Goal: Task Accomplishment & Management: Manage account settings

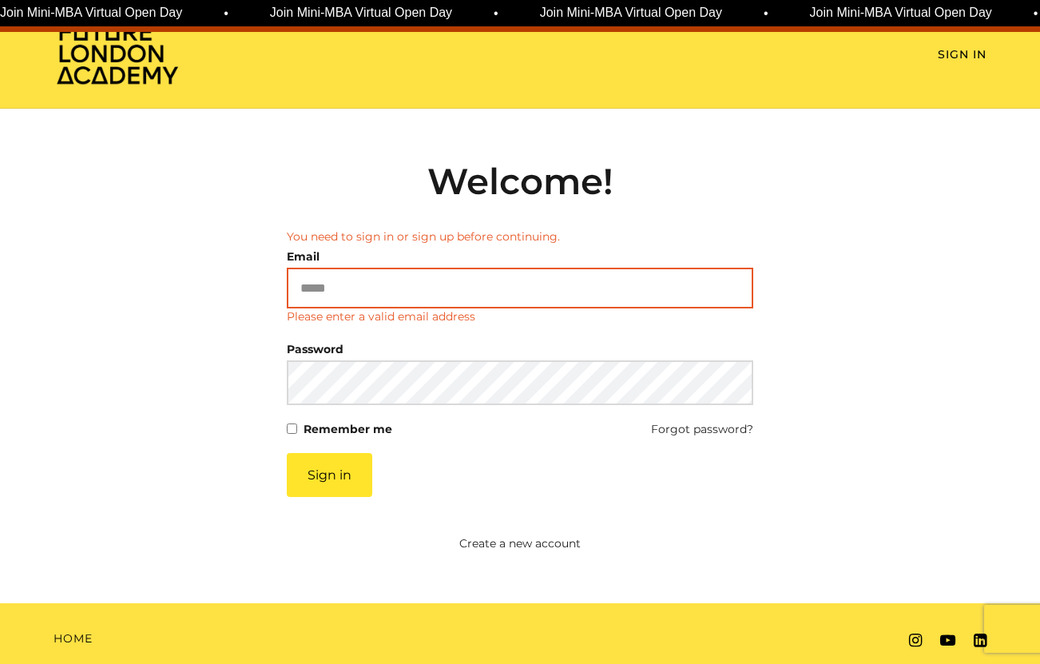
click at [327, 287] on input "Email" at bounding box center [520, 288] width 467 height 41
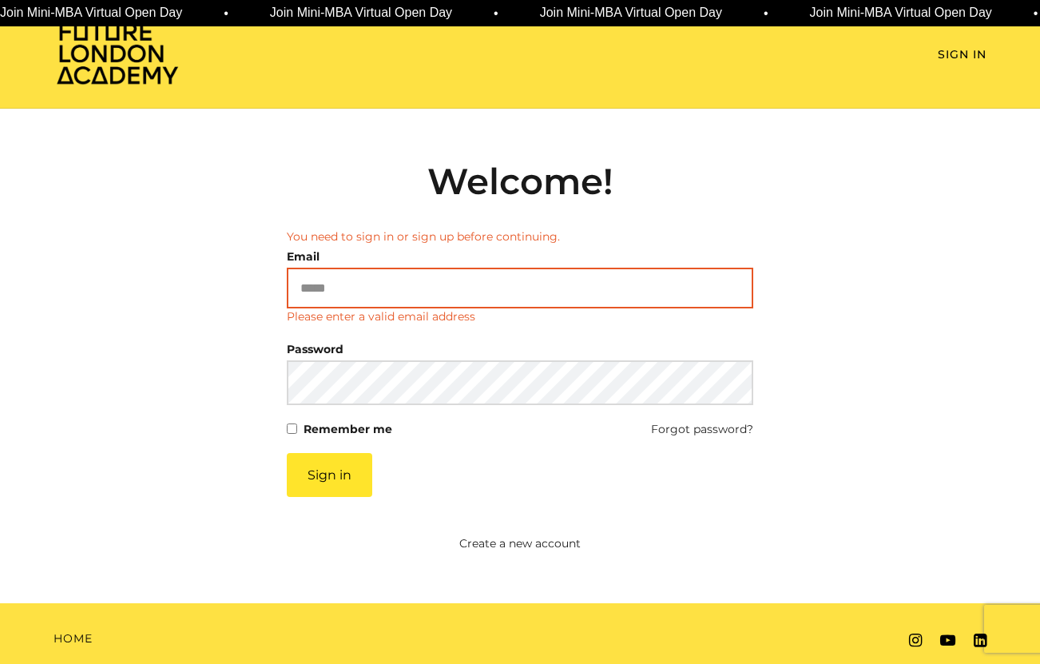
type input "**********"
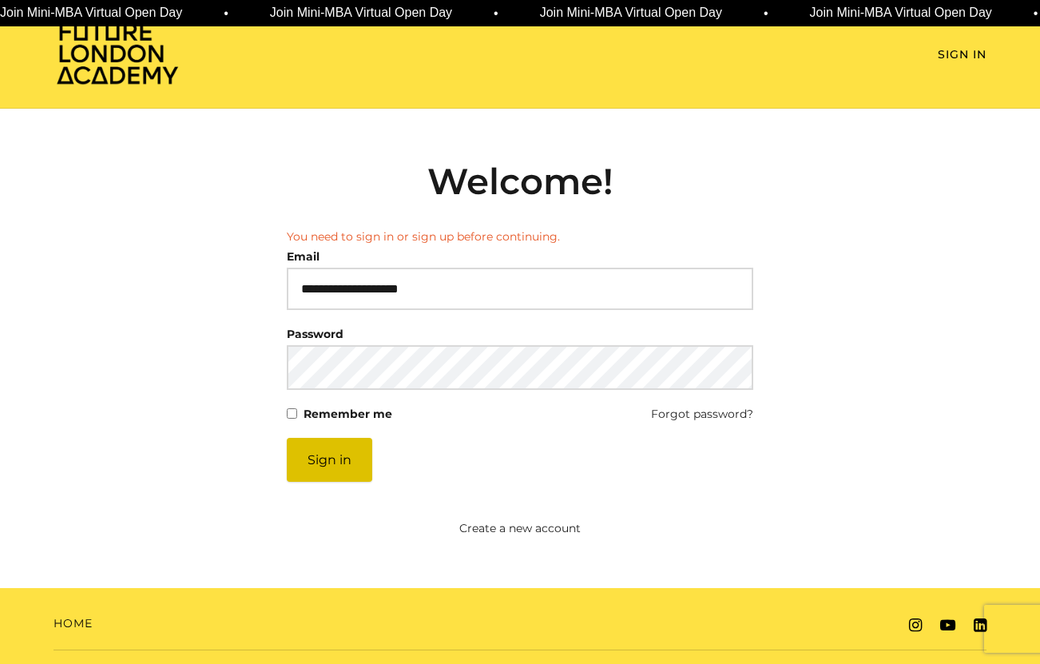
click at [334, 455] on button "Sign in" at bounding box center [329, 460] width 85 height 44
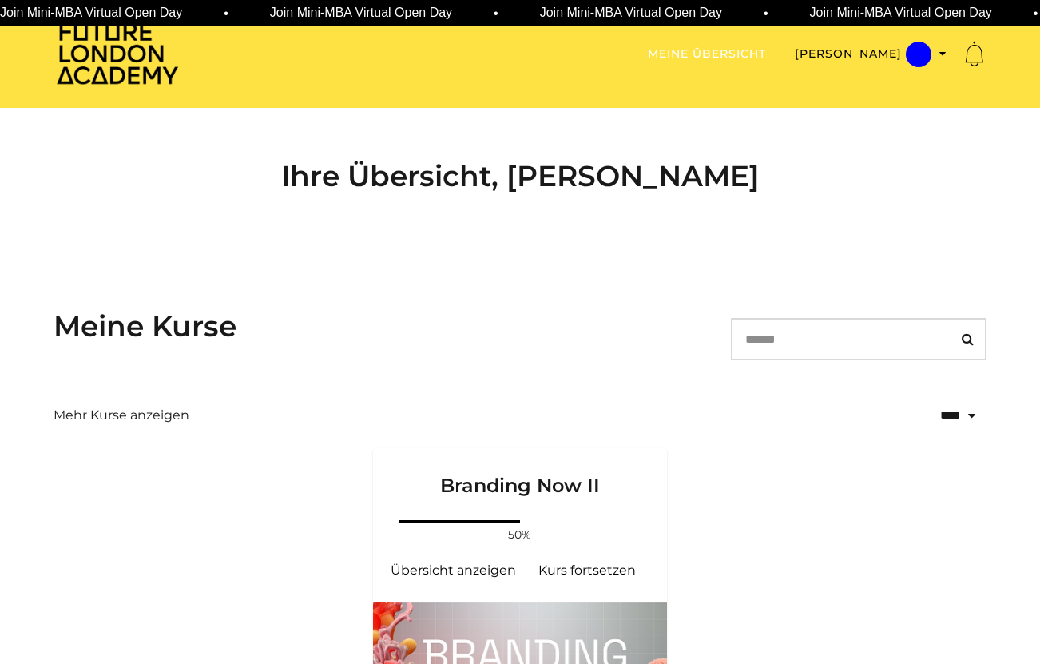
click at [742, 53] on link "Meine Übersicht" at bounding box center [707, 54] width 118 height 17
